Goal: Task Accomplishment & Management: Use online tool/utility

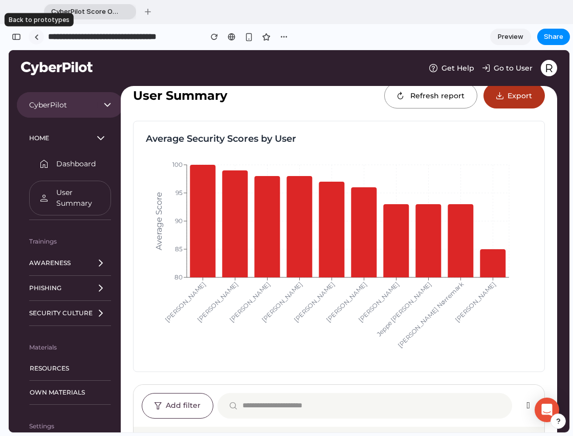
click at [40, 37] on link at bounding box center [36, 36] width 15 height 15
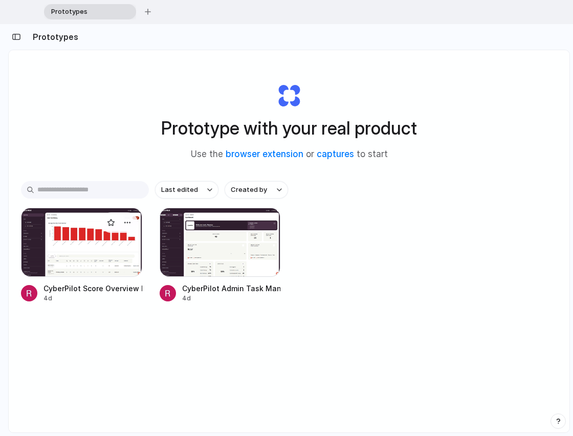
click at [103, 250] on div at bounding box center [81, 242] width 121 height 69
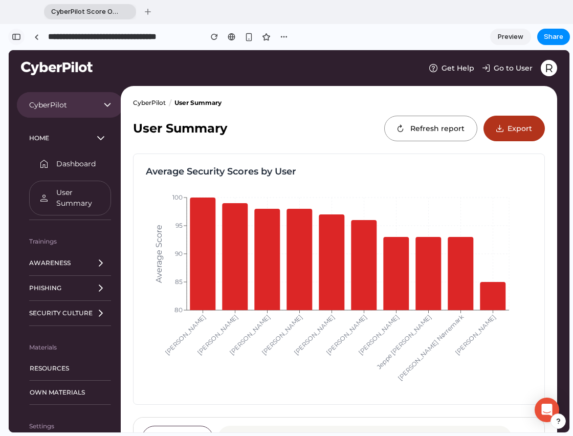
click at [18, 38] on div "button" at bounding box center [16, 36] width 9 height 7
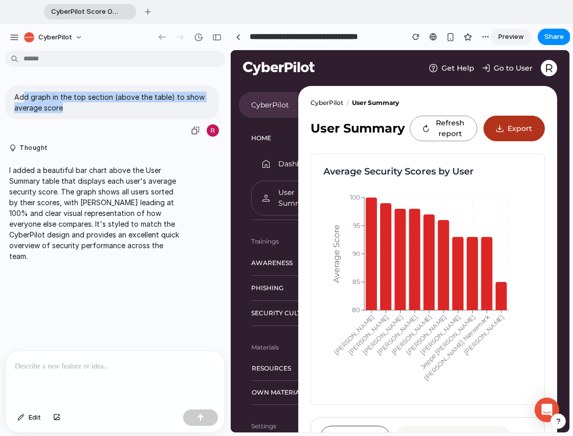
drag, startPoint x: 22, startPoint y: 98, endPoint x: 101, endPoint y: 113, distance: 80.6
click at [101, 113] on div "Add graph in the top section (above the table) to show average score" at bounding box center [112, 102] width 214 height 34
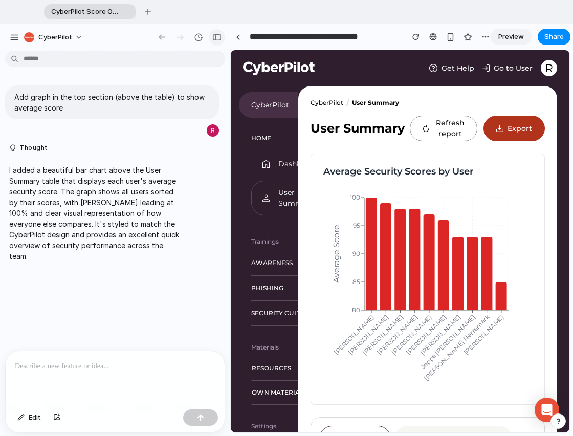
click at [216, 35] on div "button" at bounding box center [216, 37] width 9 height 7
